Goal: Task Accomplishment & Management: Manage account settings

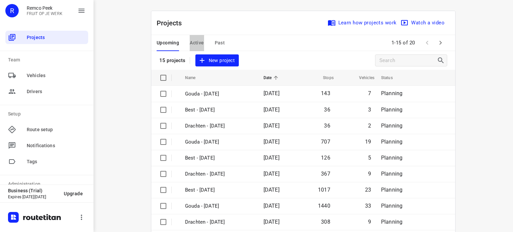
click at [196, 41] on span "Active" at bounding box center [197, 43] width 14 height 8
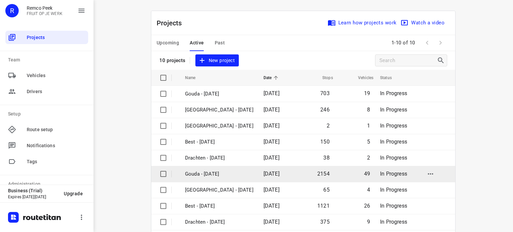
scroll to position [33, 0]
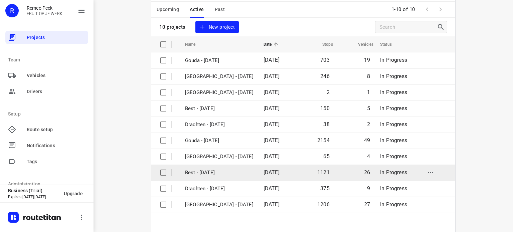
click at [225, 172] on p "Best - [DATE]" at bounding box center [219, 173] width 68 height 8
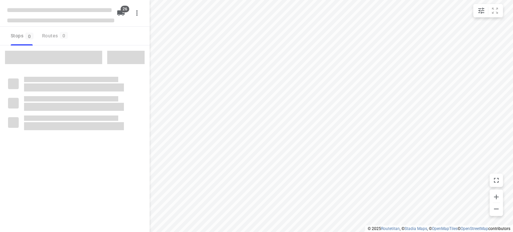
checkbox input "true"
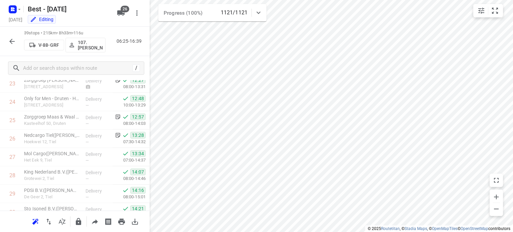
scroll to position [404, 0]
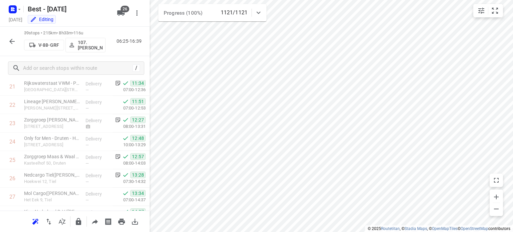
click at [10, 44] on icon "button" at bounding box center [12, 41] width 8 height 8
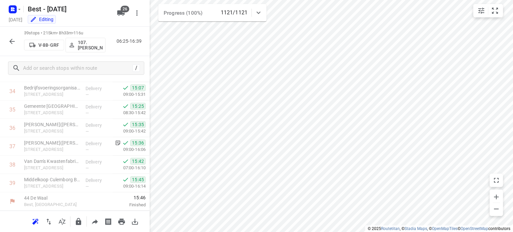
scroll to position [637, 0]
click at [10, 45] on icon "button" at bounding box center [12, 41] width 8 height 8
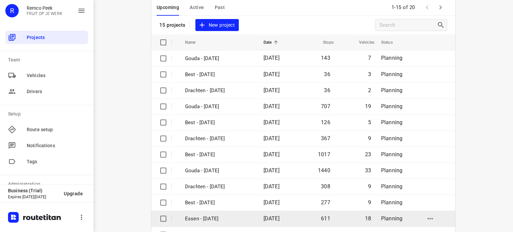
scroll to position [105, 0]
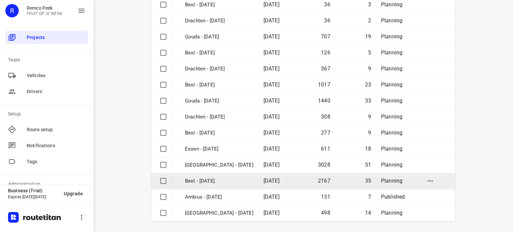
click at [231, 183] on p "Best - [DATE]" at bounding box center [219, 181] width 68 height 8
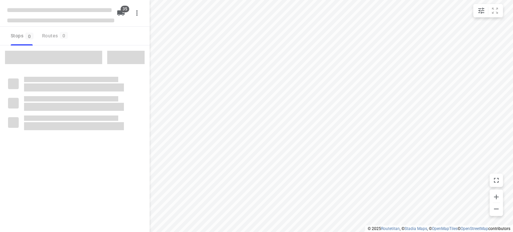
checkbox input "true"
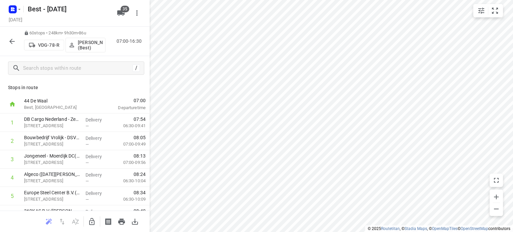
click at [13, 41] on icon "button" at bounding box center [11, 41] width 5 height 5
